Goal: Information Seeking & Learning: Check status

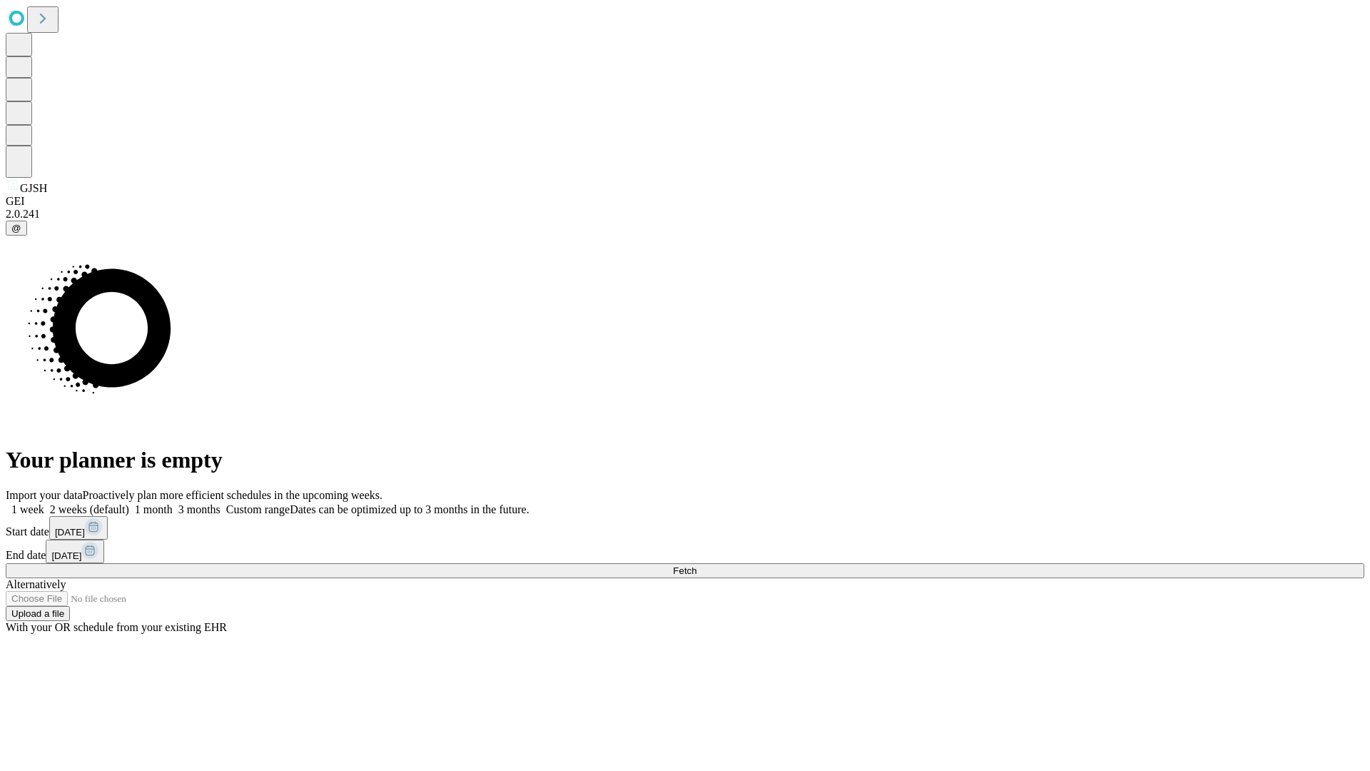
click at [696, 565] on span "Fetch" at bounding box center [685, 570] width 24 height 11
